Goal: Task Accomplishment & Management: Manage account settings

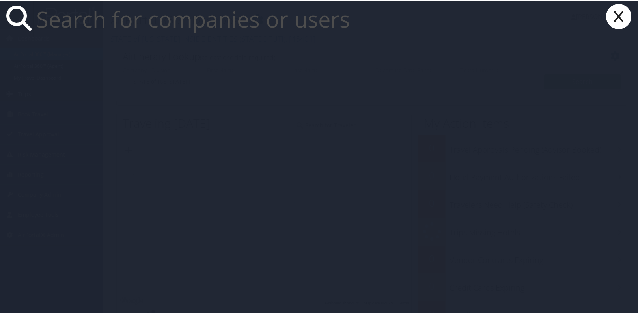
paste input "159281@cu.edu"
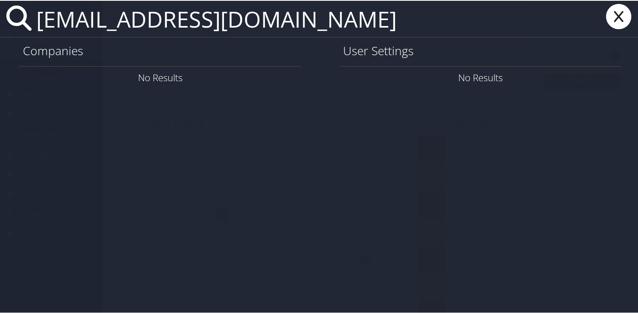
drag, startPoint x: 225, startPoint y: 30, endPoint x: 29, endPoint y: 34, distance: 196.3
click at [29, 34] on div "[EMAIL_ADDRESS][DOMAIN_NAME]" at bounding box center [320, 18] width 640 height 37
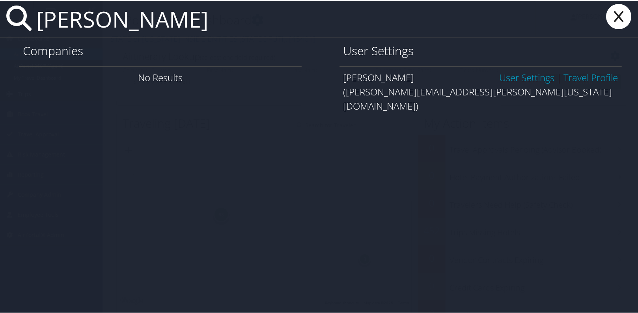
type input "helen dewitt"
click at [523, 79] on link "User Settings" at bounding box center [526, 76] width 55 height 13
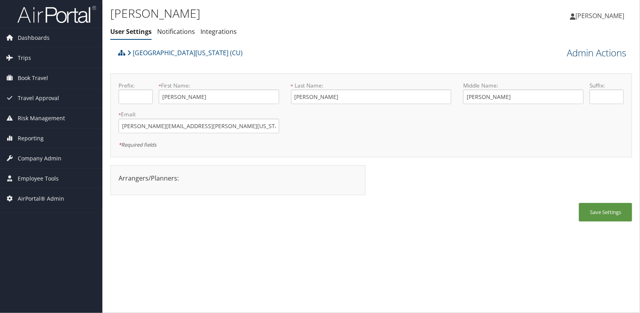
click at [608, 53] on link "Admin Actions" at bounding box center [596, 52] width 59 height 13
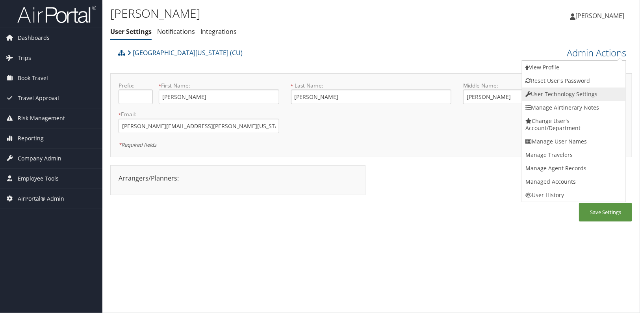
click at [582, 93] on link "User Technology Settings" at bounding box center [574, 93] width 104 height 13
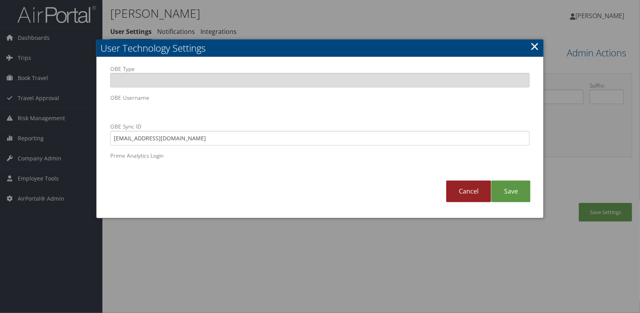
click at [467, 185] on link "Cancel" at bounding box center [468, 191] width 45 height 22
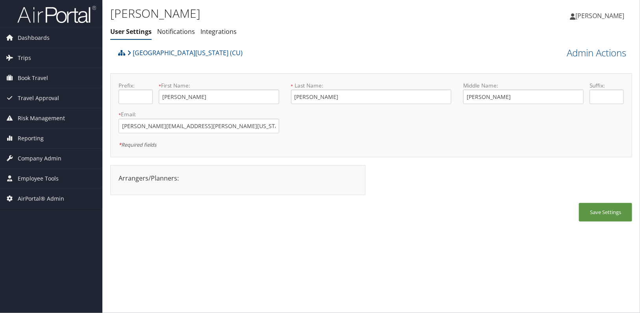
click at [181, 252] on div "Helen DeWitt User Settings Notifications Integrations User Settings Notificatio…" at bounding box center [371, 156] width 538 height 313
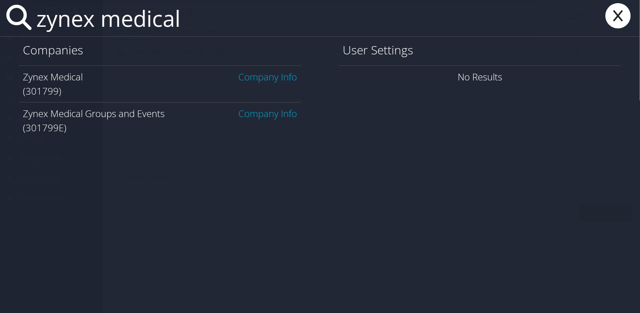
type input "zynex medical"
click at [259, 74] on link "Company Info" at bounding box center [268, 76] width 59 height 13
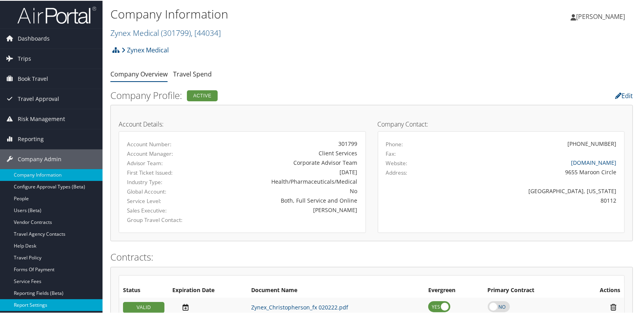
click at [38, 302] on link "Report Settings" at bounding box center [51, 304] width 102 height 12
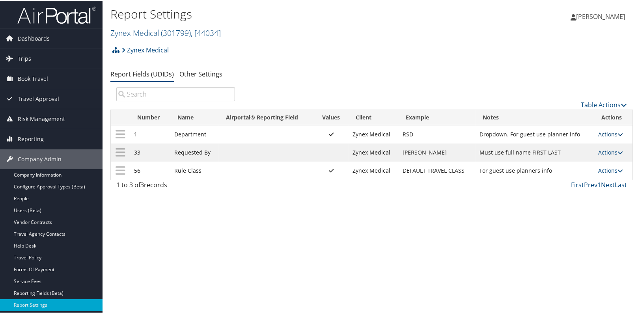
click at [613, 131] on link "Actions" at bounding box center [610, 133] width 25 height 7
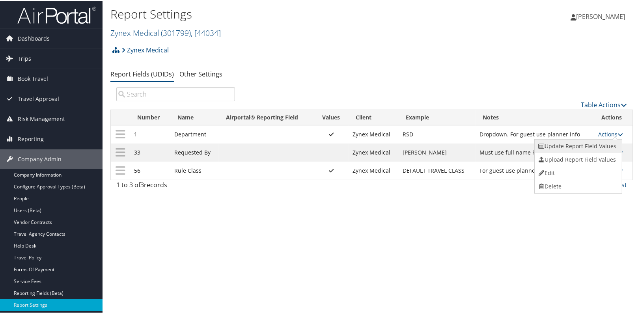
click at [588, 144] on link "Update Report Field Values" at bounding box center [576, 145] width 85 height 13
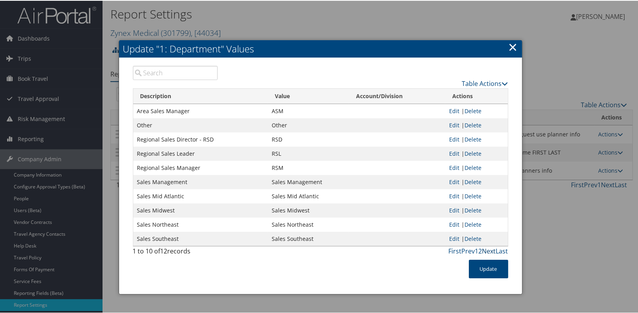
click at [487, 248] on link "Next" at bounding box center [489, 250] width 14 height 9
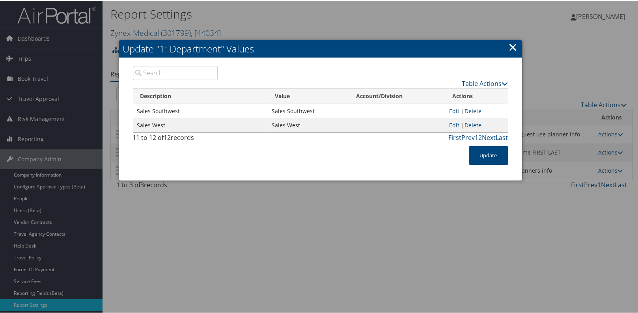
click at [466, 138] on link "Prev" at bounding box center [467, 136] width 13 height 9
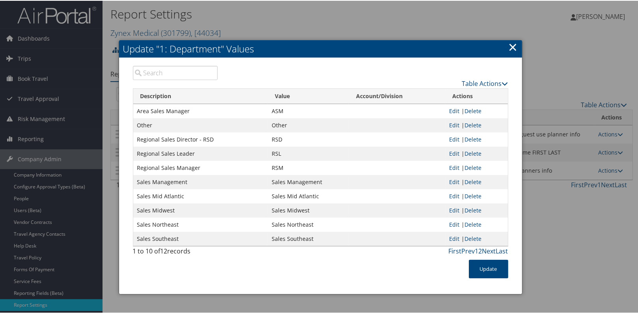
click at [508, 47] on link "×" at bounding box center [512, 46] width 9 height 16
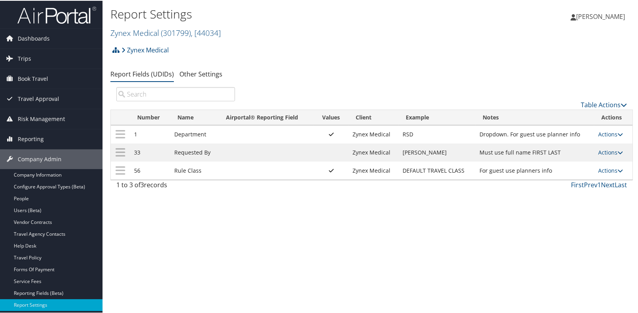
click at [238, 214] on div "Report Settings Zynex Medical ( 301799 ) , [ 44034 ] Zynex Medical STATE of UTA…" at bounding box center [371, 156] width 538 height 313
click at [445, 265] on div "Report Settings Zynex Medical ( 301799 ) , [ 44034 ] Zynex Medical STATE of UTA…" at bounding box center [371, 156] width 538 height 313
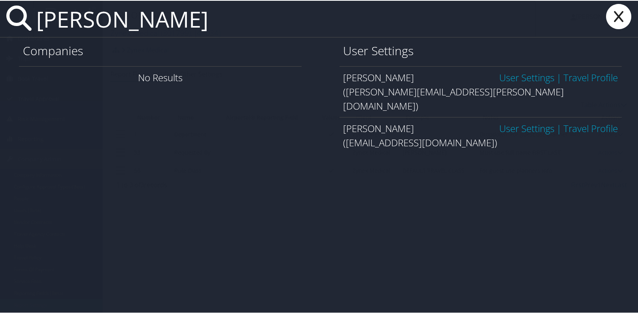
type input "THAYER PHELAN"
click at [536, 79] on link "User Settings" at bounding box center [526, 76] width 55 height 13
click at [516, 121] on link "User Settings" at bounding box center [526, 127] width 55 height 13
click at [517, 121] on link "User Settings" at bounding box center [526, 127] width 55 height 13
